Goal: Information Seeking & Learning: Learn about a topic

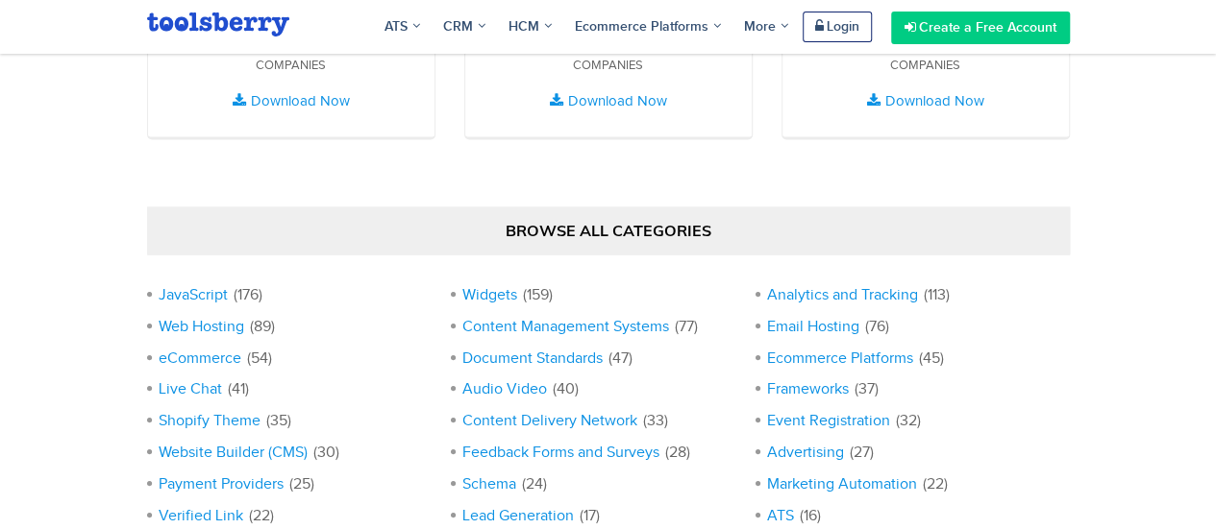
scroll to position [1826, 0]
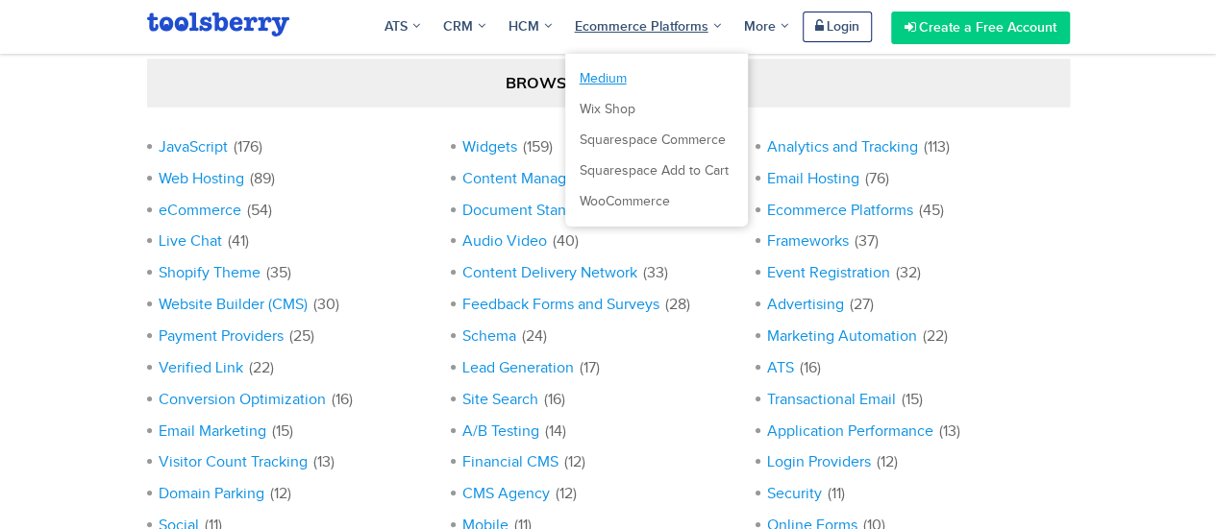
click at [643, 70] on link "Medium" at bounding box center [656, 78] width 154 height 25
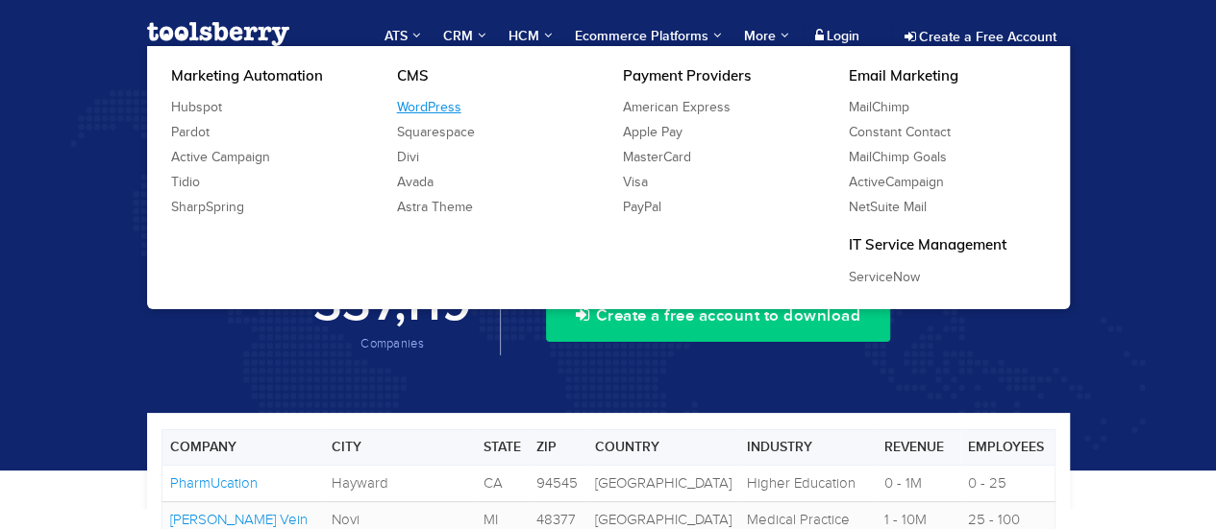
click at [448, 107] on link "WordPress" at bounding box center [495, 107] width 226 height 25
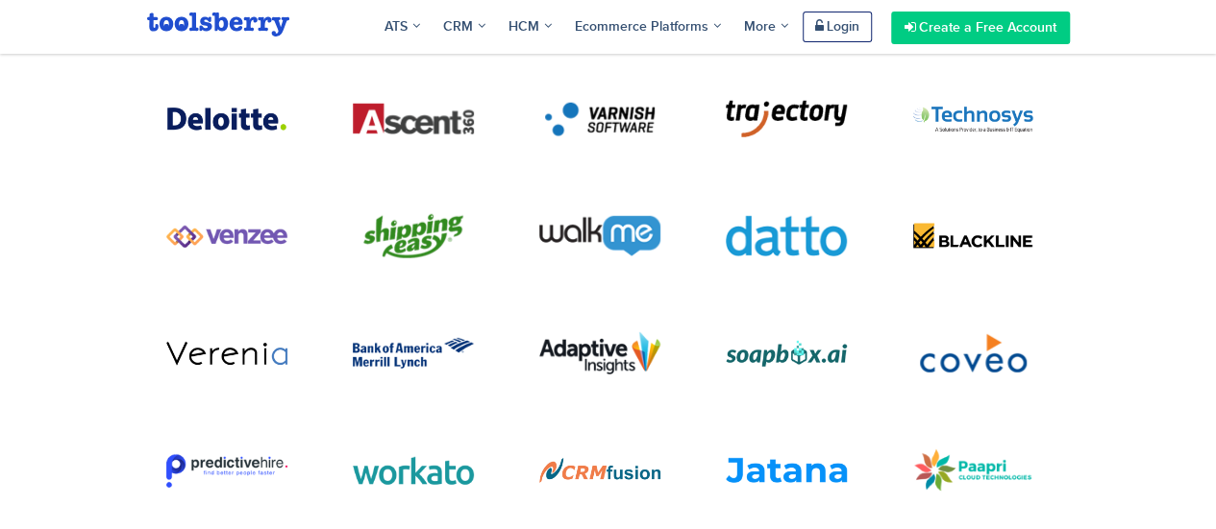
scroll to position [3363, 0]
